Goal: Task Accomplishment & Management: Use online tool/utility

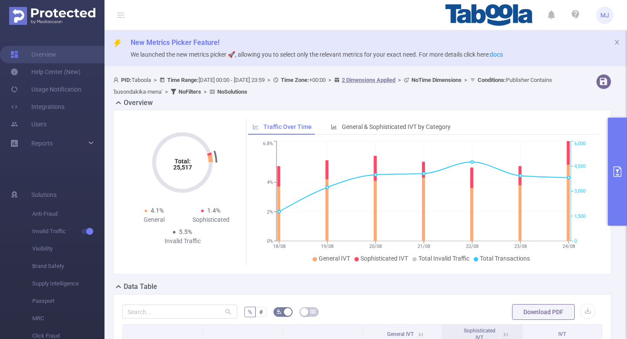
click at [617, 188] on button "primary" at bounding box center [617, 172] width 19 height 108
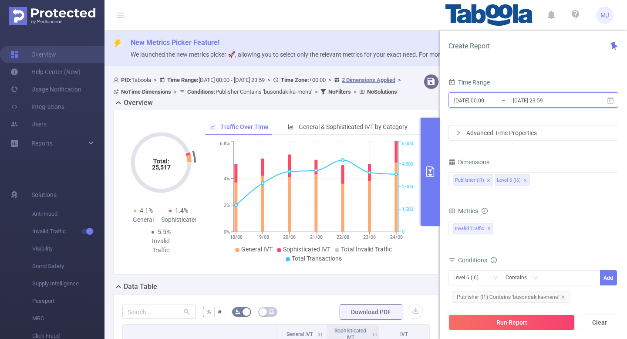
click at [596, 103] on span "[DATE] 00:00 _ [DATE] 23:59" at bounding box center [533, 99] width 170 height 15
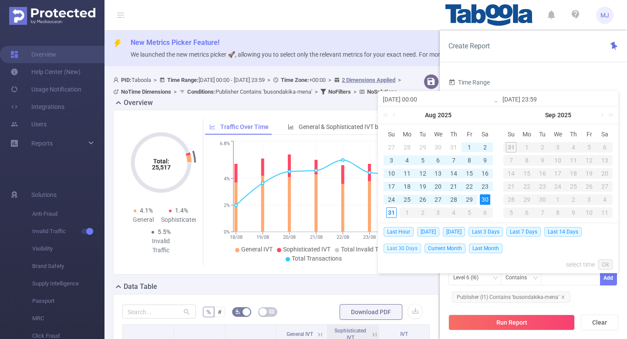
click at [410, 247] on span "Last 30 Days" at bounding box center [401, 248] width 37 height 10
type input "[DATE] 00:00"
type input "[DATE] 23:59"
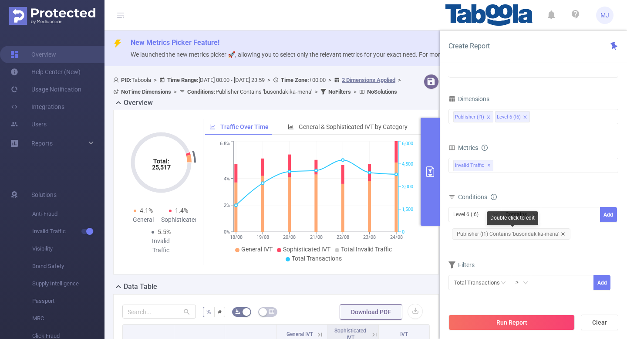
click at [561, 233] on icon "icon: close" at bounding box center [563, 234] width 4 height 4
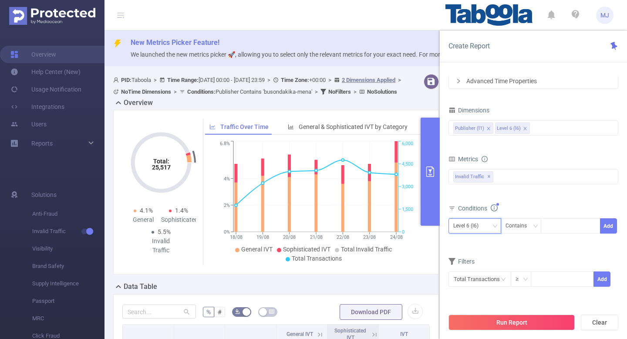
click at [471, 225] on div "Level 6 (l6)" at bounding box center [468, 225] width 31 height 14
click at [471, 245] on li "Publisher (l1)" at bounding box center [474, 244] width 53 height 14
click at [571, 226] on div at bounding box center [570, 225] width 50 height 14
paste input "newstech-contentpeak"
type input "newstech-contentpeak"
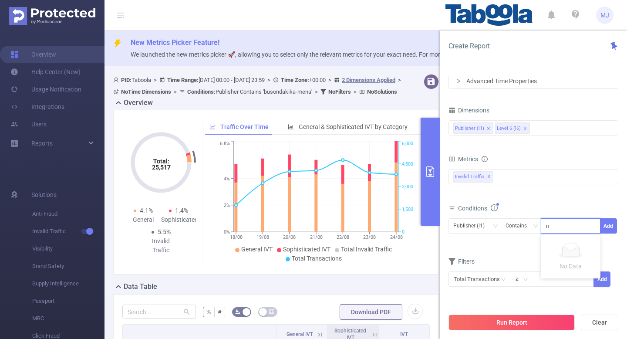
scroll to position [0, 3]
click at [571, 247] on li "newstech-contentpeak" at bounding box center [581, 244] width 81 height 14
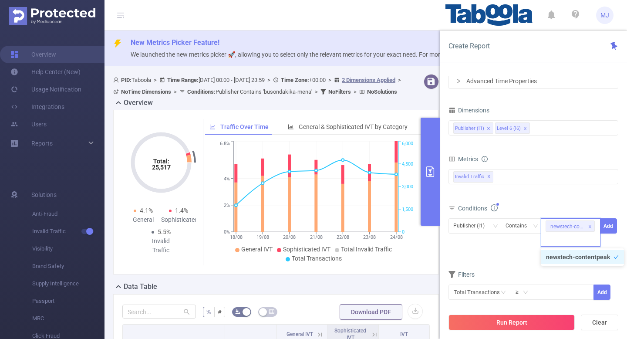
scroll to position [0, 0]
click at [527, 322] on button "Run Report" at bounding box center [511, 322] width 126 height 16
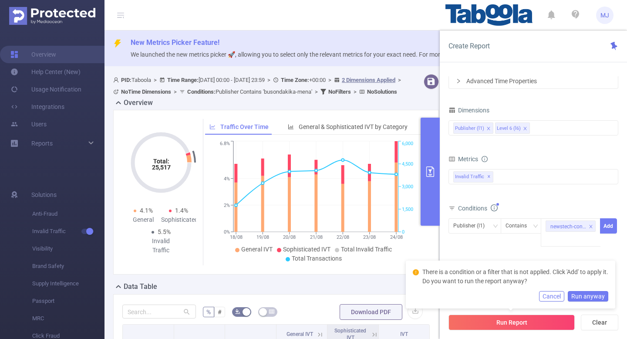
click at [593, 291] on button "Run anyway" at bounding box center [588, 296] width 40 height 10
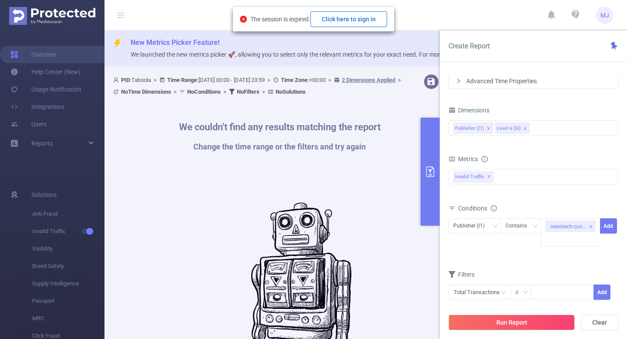
click at [356, 23] on button "Click here to sign in" at bounding box center [348, 19] width 77 height 16
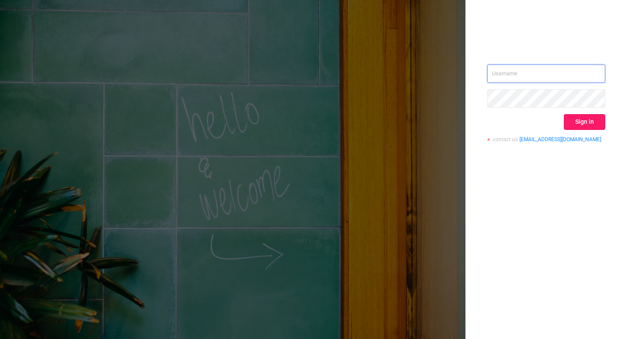
type input "[EMAIL_ADDRESS][DOMAIN_NAME]"
click at [588, 122] on button "Sign in" at bounding box center [584, 122] width 41 height 16
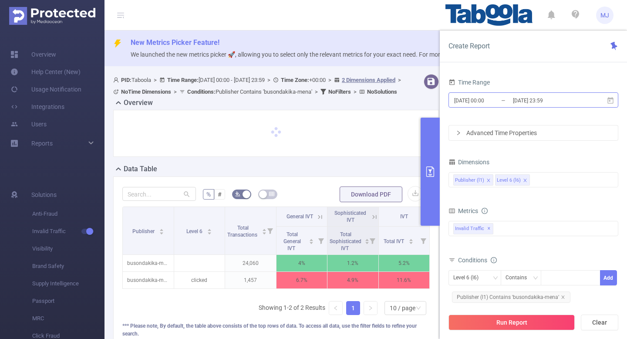
click at [575, 102] on input "[DATE] 23:59" at bounding box center [547, 100] width 71 height 12
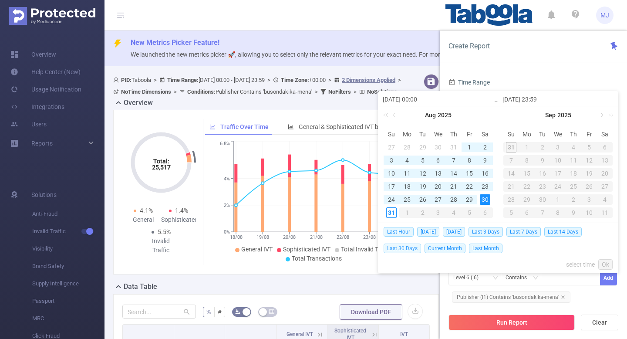
click at [400, 245] on span "Last 30 Days" at bounding box center [401, 248] width 37 height 10
type input "[DATE] 00:00"
type input "[DATE] 23:59"
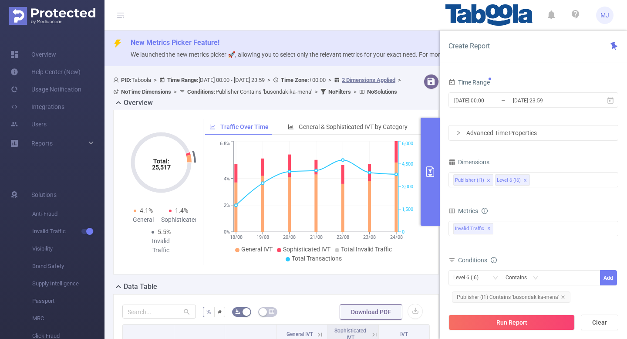
click at [397, 240] on tspan "24/08" at bounding box center [396, 237] width 13 height 6
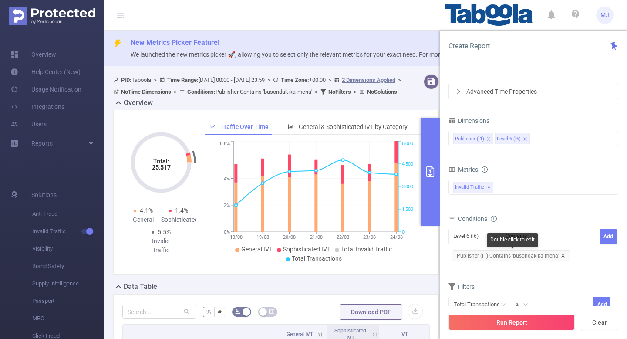
click at [561, 256] on icon "icon: close" at bounding box center [562, 255] width 3 height 3
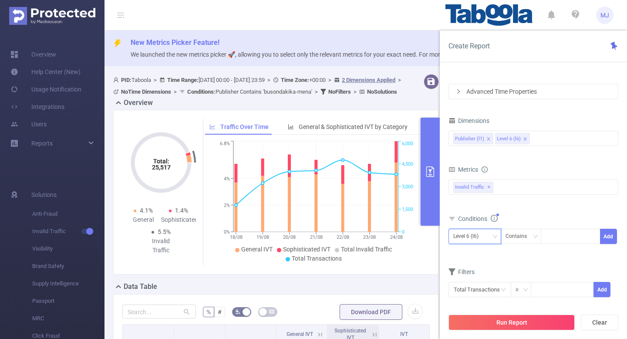
click at [489, 235] on div "Level 6 (l6)" at bounding box center [474, 236] width 43 height 14
click at [467, 254] on li "Publisher (l1)" at bounding box center [474, 254] width 53 height 14
click at [551, 242] on div at bounding box center [570, 236] width 50 height 14
paste input "newstech-contentpeak"
type input "newstech-contentpeak"
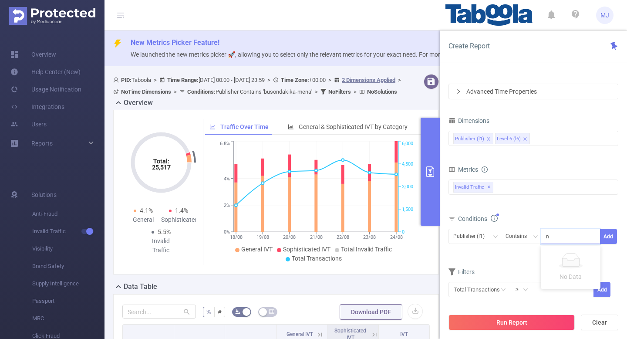
scroll to position [0, 3]
click at [569, 253] on li "newstech-contentpeak" at bounding box center [581, 254] width 81 height 14
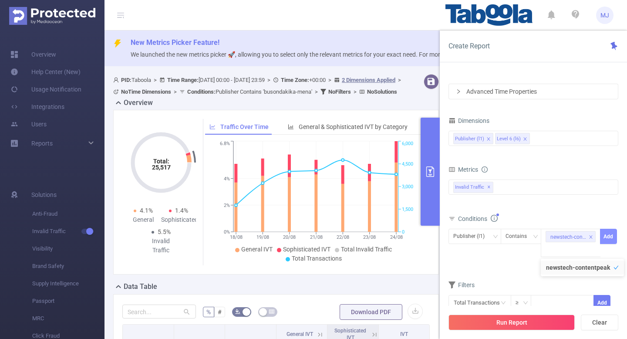
click at [609, 241] on button "Add" at bounding box center [608, 236] width 17 height 15
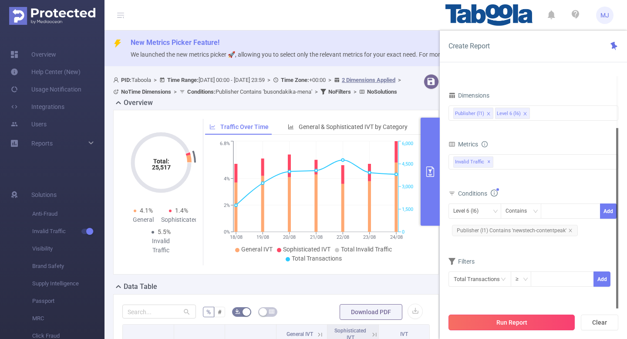
click at [508, 319] on button "Run Report" at bounding box center [511, 322] width 126 height 16
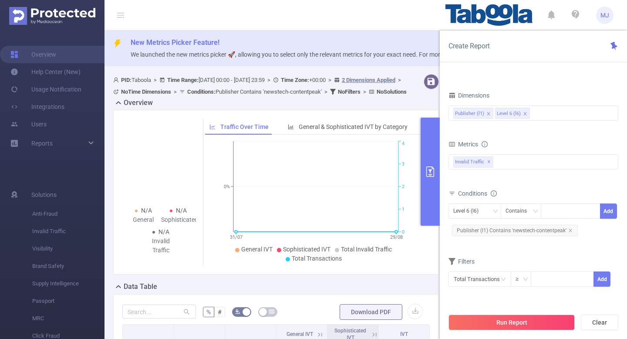
click at [431, 191] on button "primary" at bounding box center [429, 172] width 19 height 108
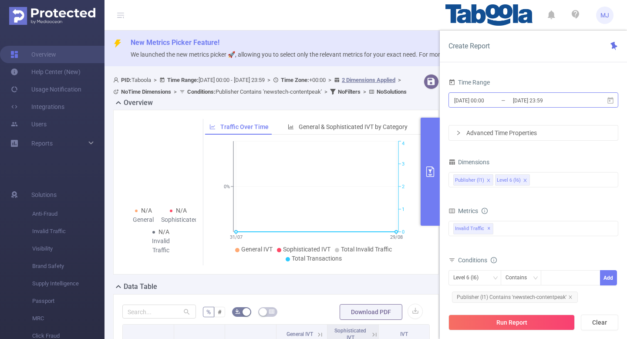
click at [577, 101] on input "[DATE] 23:59" at bounding box center [547, 100] width 71 height 12
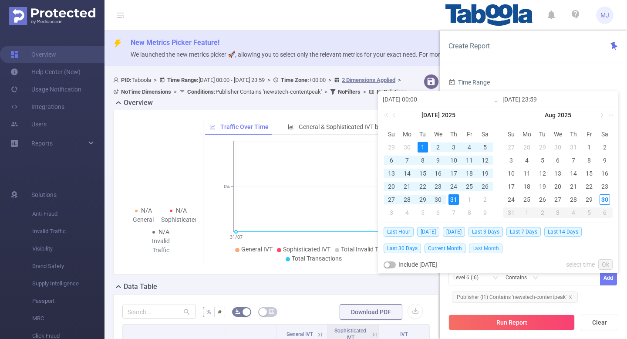
click at [477, 250] on span "Last Month" at bounding box center [486, 248] width 34 height 10
type input "2025-07-01 00:00"
type input "2025-07-31 23:59"
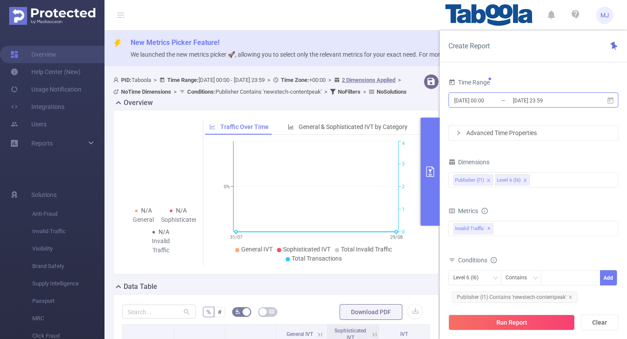
click at [570, 105] on input "2025-07-31 23:59" at bounding box center [547, 100] width 71 height 12
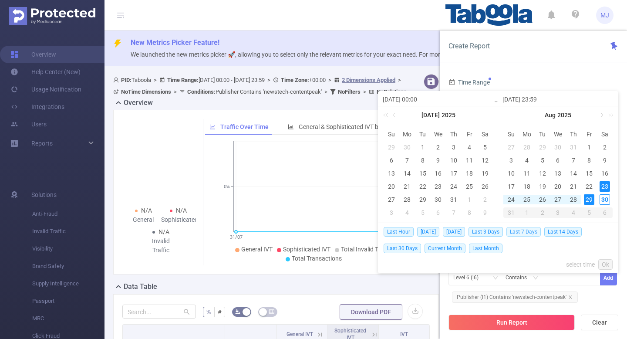
click at [538, 234] on span "Last 7 Days" at bounding box center [523, 232] width 34 height 10
type input "2025-08-23 00:00"
type input "[DATE] 23:59"
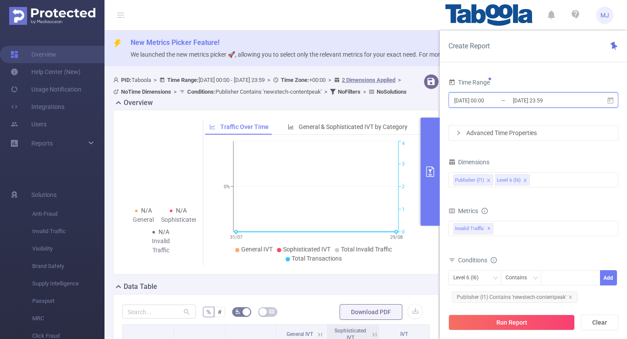
click at [582, 100] on span "2025-08-23 00:00 _ 2025-08-29 23:59" at bounding box center [533, 99] width 170 height 15
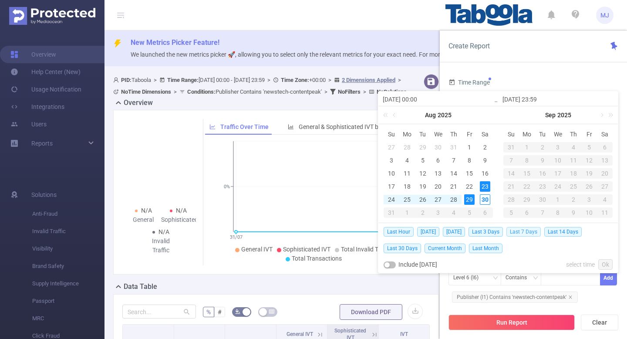
click at [532, 230] on span "Last 7 Days" at bounding box center [523, 232] width 34 height 10
click at [532, 230] on div "Invalid Traffic ✕" at bounding box center [533, 228] width 170 height 15
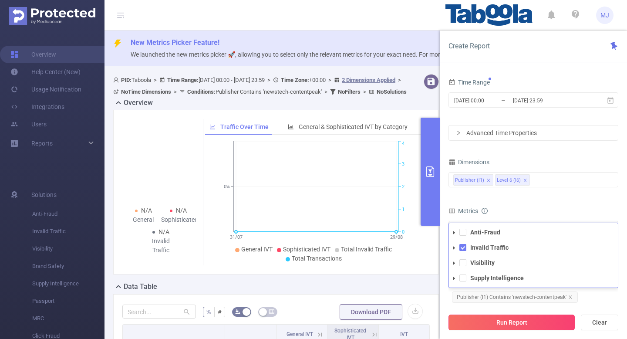
click at [504, 320] on button "Run Report" at bounding box center [511, 322] width 126 height 16
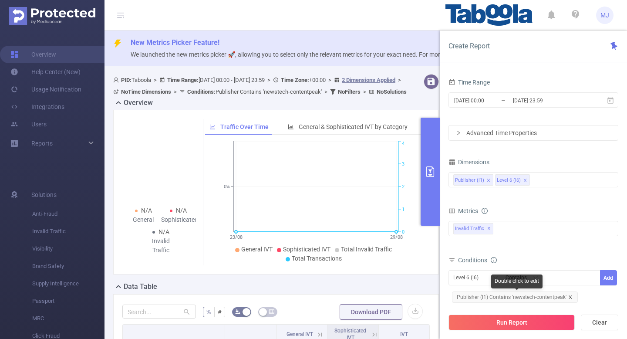
click at [568, 295] on icon "icon: close" at bounding box center [570, 297] width 4 height 4
click at [480, 276] on div "Level 6 (l6)" at bounding box center [468, 277] width 31 height 14
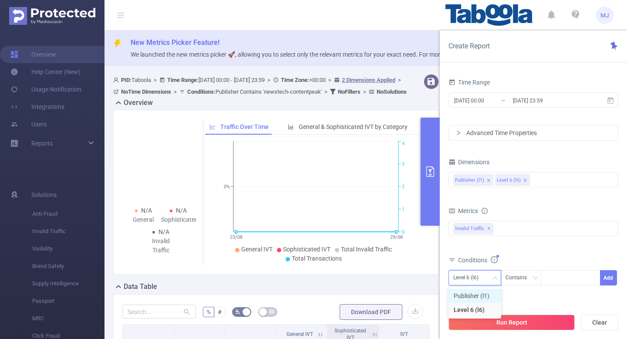
click at [467, 294] on li "Publisher (l1)" at bounding box center [474, 296] width 53 height 14
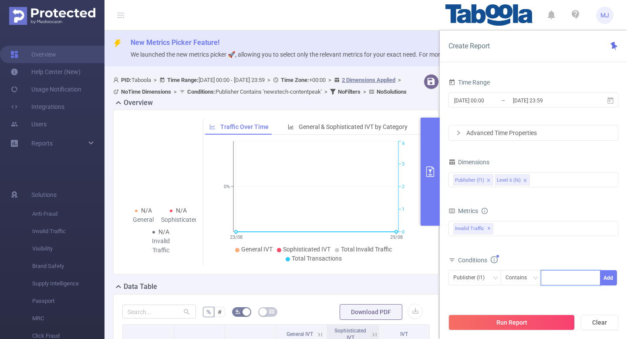
click at [548, 277] on input at bounding box center [547, 277] width 4 height 11
paste input "gate-2-trave"
type input "gate-2-travel"
click at [612, 278] on button "Add" at bounding box center [608, 277] width 17 height 15
click at [492, 326] on button "Run Report" at bounding box center [511, 322] width 126 height 16
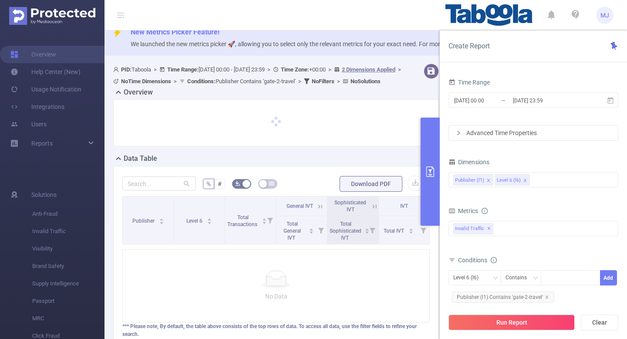
scroll to position [94, 0]
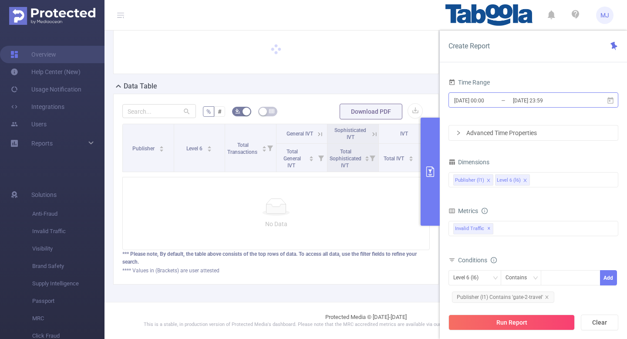
click at [576, 98] on input "[DATE] 23:59" at bounding box center [547, 100] width 71 height 12
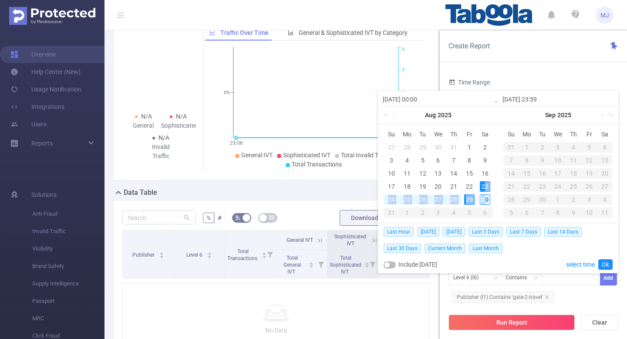
drag, startPoint x: 484, startPoint y: 188, endPoint x: 484, endPoint y: 204, distance: 15.7
click at [484, 204] on tbody "27 28 29 30 31 1 2 3 4 5 6 7 8 9 10 11 12 13 14 15 16 17 18 19 20 21 22 23 24 2…" at bounding box center [437, 180] width 109 height 78
click at [489, 198] on div "30" at bounding box center [485, 199] width 10 height 10
click at [602, 261] on link "Ok" at bounding box center [605, 264] width 14 height 10
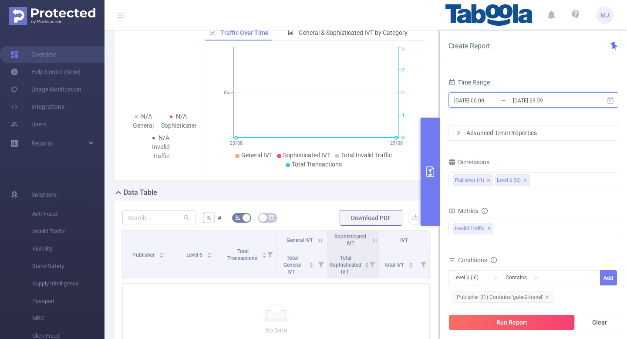
click at [584, 105] on span "2025-08-23 00:00 _ 2025-08-29 23:59" at bounding box center [533, 99] width 170 height 15
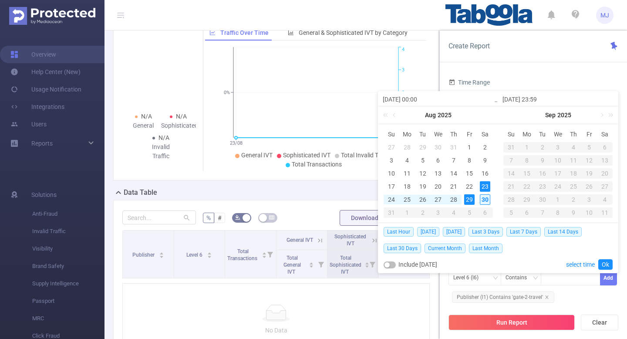
click at [488, 199] on div "30" at bounding box center [485, 199] width 10 height 10
click at [430, 229] on span "[DATE]" at bounding box center [428, 232] width 22 height 10
type input "2025-08-30 00:00"
type input "2025-08-30 23:59"
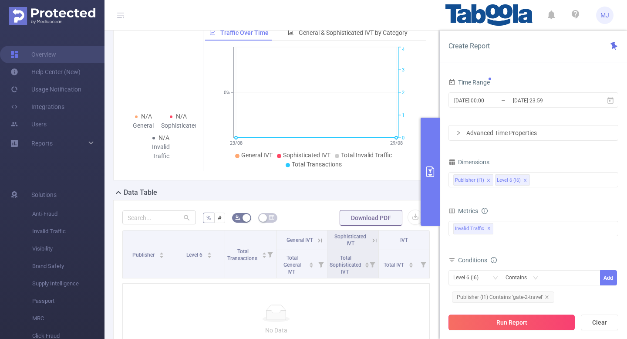
click at [518, 325] on button "Run Report" at bounding box center [511, 322] width 126 height 16
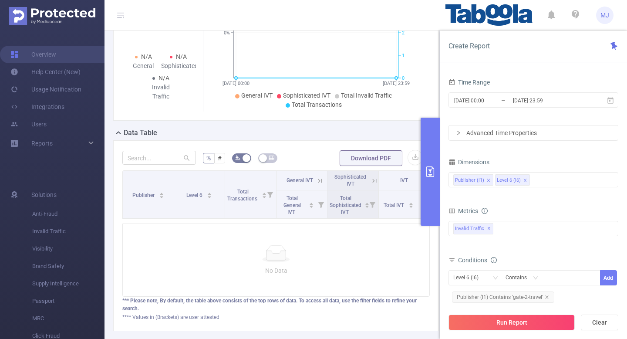
scroll to position [161, 0]
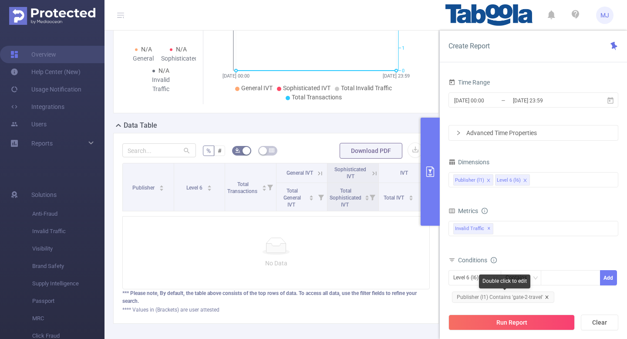
click at [547, 296] on icon "icon: close" at bounding box center [546, 297] width 4 height 4
click at [558, 274] on div at bounding box center [570, 277] width 50 height 14
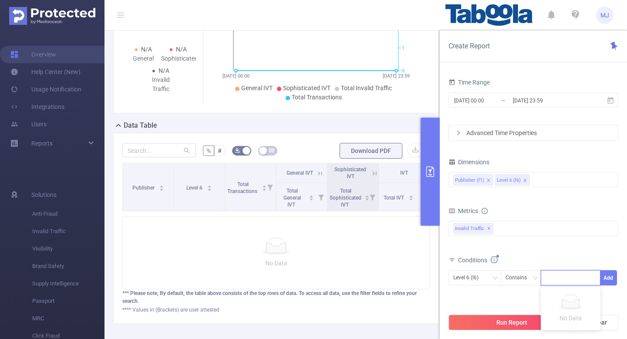
paste input "zum-deepdivead"
type input "zum-deepdivead"
click at [480, 276] on div "Level 6 (l6)" at bounding box center [468, 277] width 31 height 14
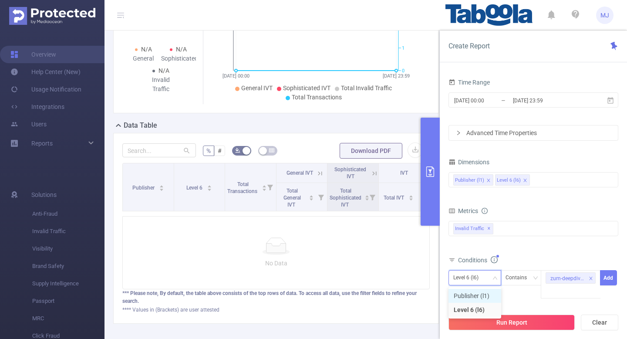
click at [486, 294] on li "Publisher (l1)" at bounding box center [474, 296] width 53 height 14
click at [611, 281] on button "Add" at bounding box center [608, 277] width 17 height 15
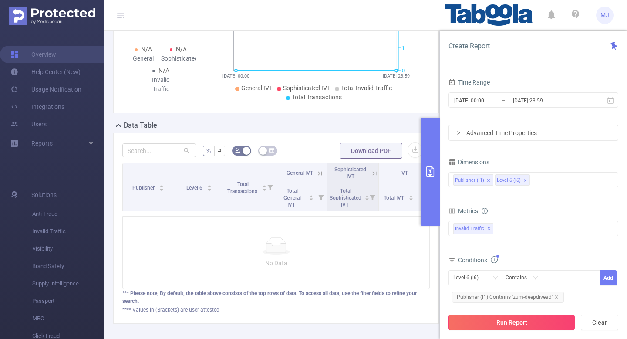
click at [503, 324] on button "Run Report" at bounding box center [511, 322] width 126 height 16
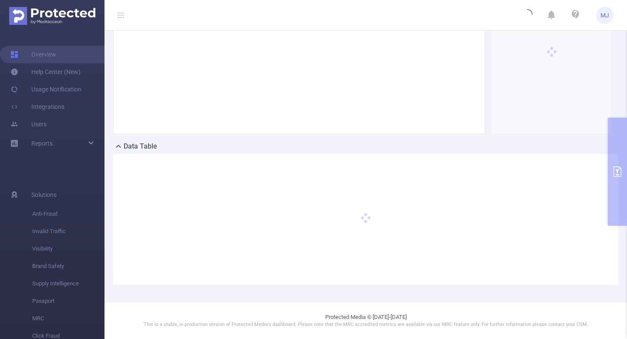
scroll to position [140, 0]
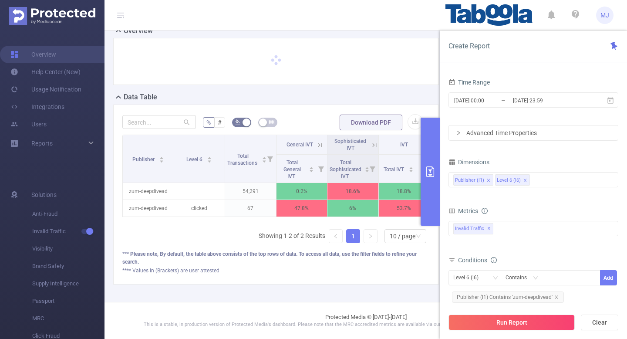
scroll to position [83, 0]
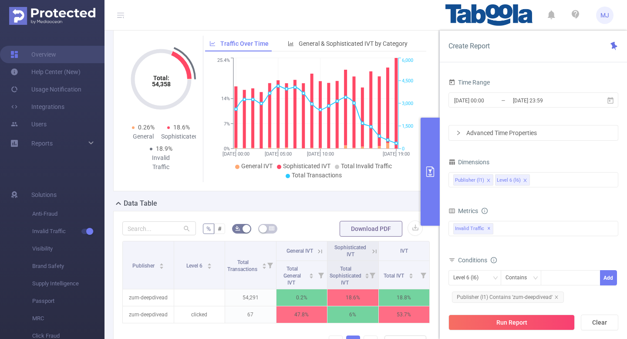
click at [429, 196] on button "primary" at bounding box center [429, 172] width 19 height 108
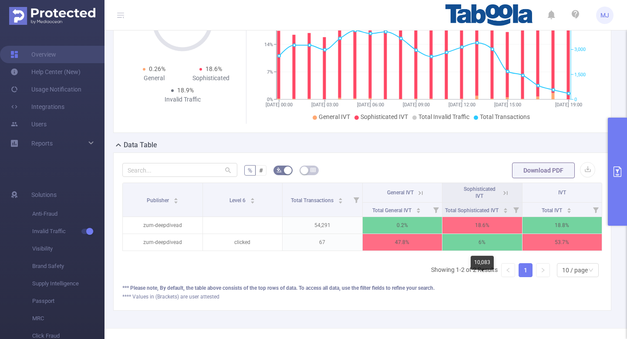
scroll to position [143, 0]
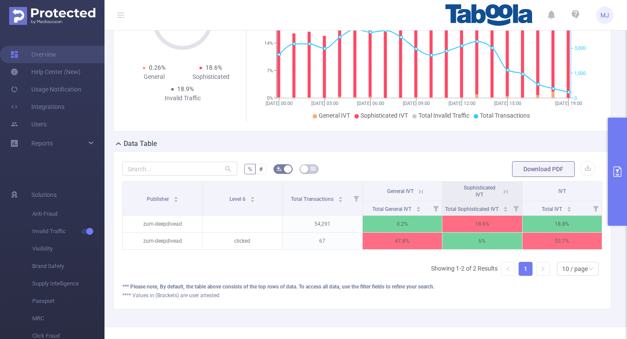
click at [505, 190] on icon at bounding box center [505, 192] width 8 height 8
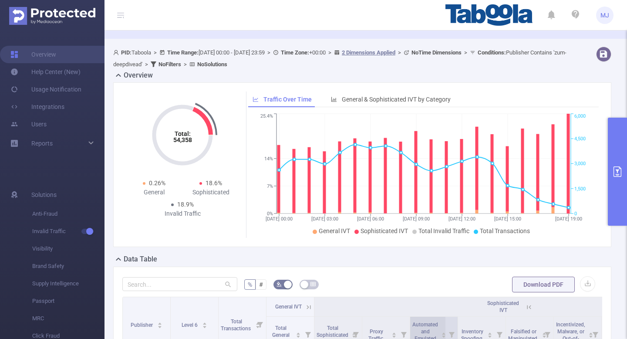
scroll to position [0, 0]
